Goal: Task Accomplishment & Management: Manage account settings

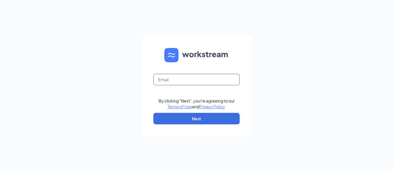
click at [173, 82] on input "text" at bounding box center [196, 80] width 86 height 12
type input "dave.o@yourihop.com"
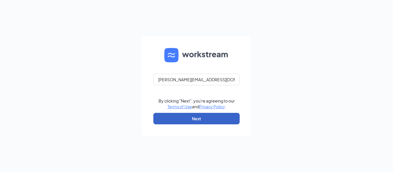
click at [192, 119] on button "Next" at bounding box center [196, 119] width 86 height 12
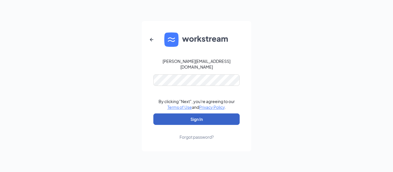
click at [193, 117] on button "Sign In" at bounding box center [196, 120] width 86 height 12
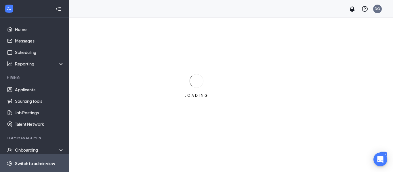
click at [37, 164] on div "Switch to admin view" at bounding box center [35, 164] width 40 height 6
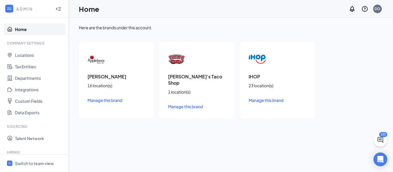
click at [252, 101] on span "Manage this brand" at bounding box center [266, 100] width 35 height 5
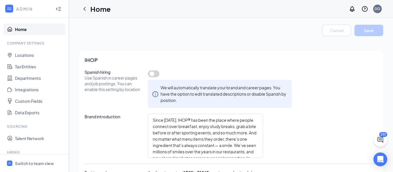
click at [330, 68] on div "IHOP Spanish hiring Use Spanish in career pages and job postings. You can enabl…" at bounding box center [231, 156] width 305 height 211
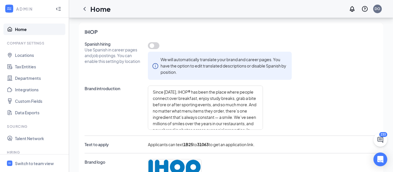
scroll to position [23, 0]
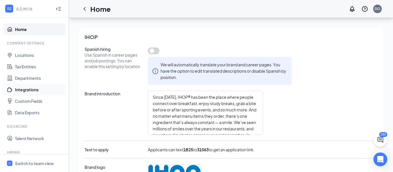
click at [29, 90] on link "Integrations" at bounding box center [39, 90] width 49 height 12
type textarea "Since [DATE], IHOP® has been the place where people connect over breakfast, enj…"
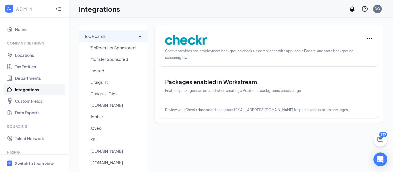
click at [141, 36] on icon at bounding box center [141, 36] width 5 height 0
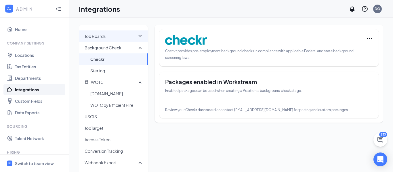
click at [141, 37] on div "Job Boards" at bounding box center [113, 37] width 69 height 12
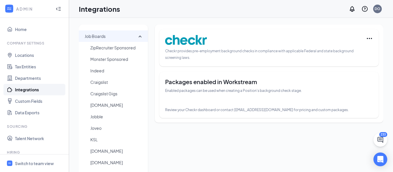
click at [141, 36] on icon at bounding box center [141, 36] width 5 height 0
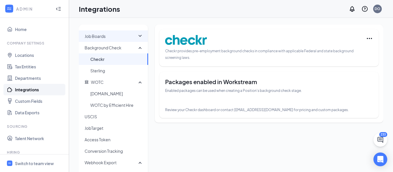
click at [141, 37] on div "Job Boards" at bounding box center [113, 37] width 69 height 12
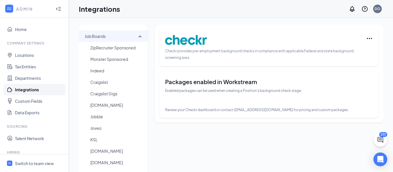
click at [141, 36] on icon at bounding box center [141, 36] width 5 height 0
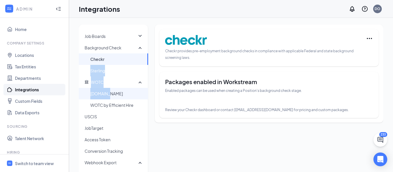
drag, startPoint x: 148, startPoint y: 63, endPoint x: 145, endPoint y: 92, distance: 29.5
click at [145, 92] on ul "Job Boards ZipRecruiter Sponsored Monster Sponsored Indeed Craigslist Craigslis…" at bounding box center [113, 106] width 69 height 150
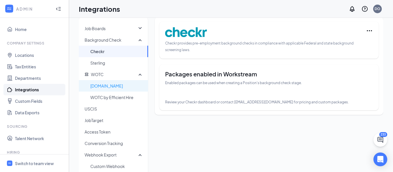
click at [198, 45] on span "Checkr provides pre-employment background checks in compliance with applicable …" at bounding box center [259, 46] width 189 height 11
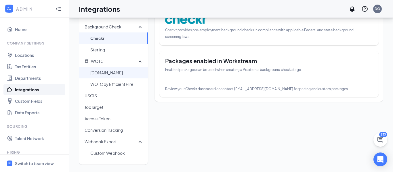
click at [102, 73] on span "[DOMAIN_NAME]" at bounding box center [116, 73] width 53 height 12
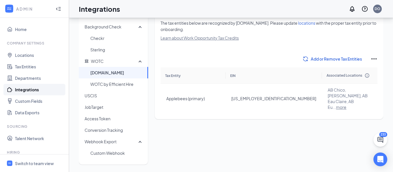
click at [325, 60] on span "Add or Remove Tax Entities" at bounding box center [336, 59] width 51 height 6
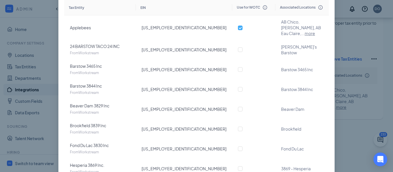
scroll to position [76, 0]
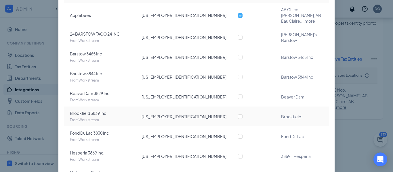
click at [100, 107] on td "Brookfield 3839 Inc From Workstream" at bounding box center [100, 117] width 72 height 20
click at [151, 114] on span "[US_EMPLOYER_IDENTIFICATION_NUMBER]" at bounding box center [184, 116] width 85 height 5
click at [238, 115] on input "checkbox" at bounding box center [240, 117] width 5 height 5
checkbox input "true"
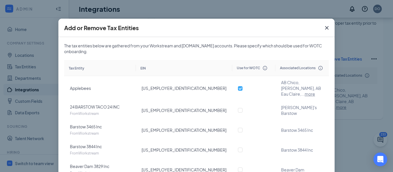
scroll to position [0, 0]
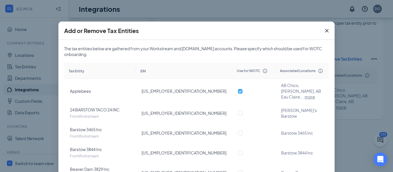
click at [327, 31] on icon "Cross" at bounding box center [326, 30] width 3 height 3
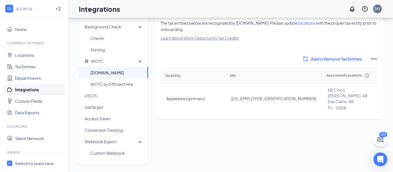
click at [362, 58] on span "Add or Remove Tax Entities" at bounding box center [336, 59] width 51 height 6
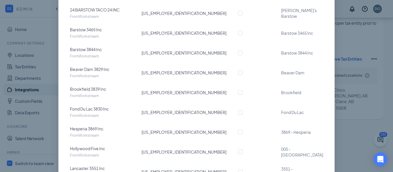
scroll to position [102, 0]
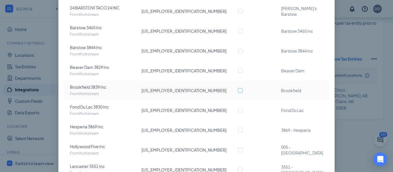
click at [238, 88] on input "checkbox" at bounding box center [240, 90] width 5 height 5
checkbox input "true"
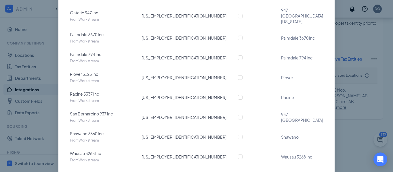
scroll to position [450, 0]
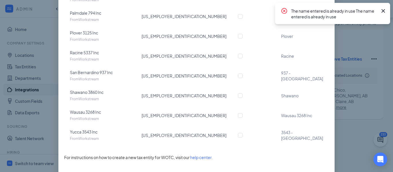
click at [384, 11] on icon "Cross" at bounding box center [383, 10] width 3 height 3
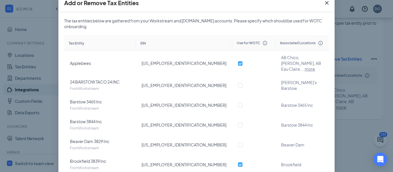
scroll to position [0, 0]
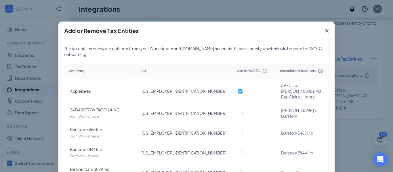
click at [326, 31] on icon "Cross" at bounding box center [326, 30] width 3 height 3
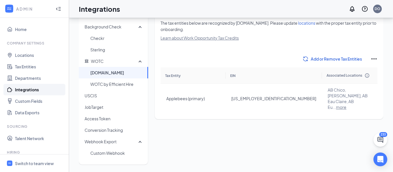
click at [335, 60] on span "Add or Remove Tax Entities" at bounding box center [336, 59] width 51 height 6
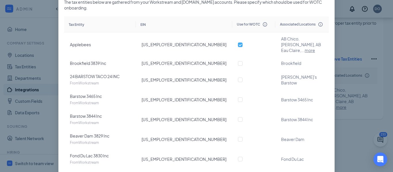
scroll to position [10, 0]
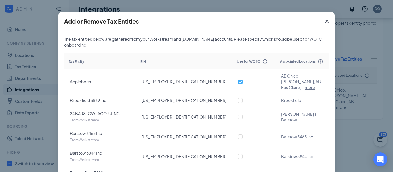
click at [327, 23] on icon "Cross" at bounding box center [327, 21] width 7 height 7
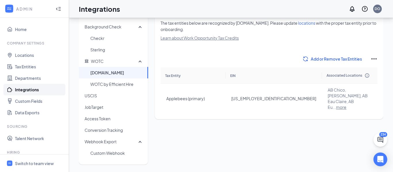
click at [327, 23] on span "The tax entities below are recognized by [DOMAIN_NAME]. Please update locations…" at bounding box center [269, 26] width 216 height 12
click at [351, 58] on span "Add or Remove Tax Entities" at bounding box center [336, 59] width 51 height 6
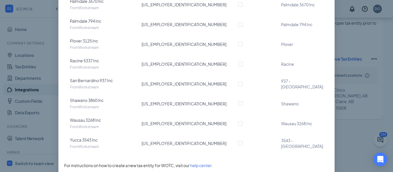
scroll to position [443, 0]
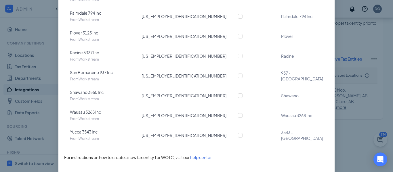
click at [211, 155] on span "help center" at bounding box center [200, 157] width 21 height 5
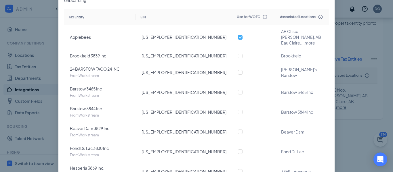
scroll to position [51, 0]
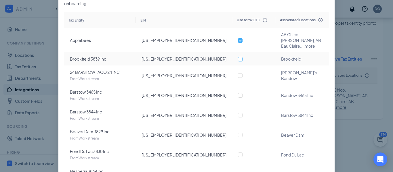
click at [238, 57] on input "checkbox" at bounding box center [240, 59] width 5 height 5
checkbox input "true"
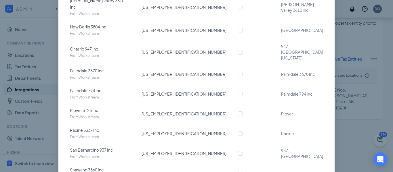
scroll to position [424, 0]
